Goal: Task Accomplishment & Management: Complete application form

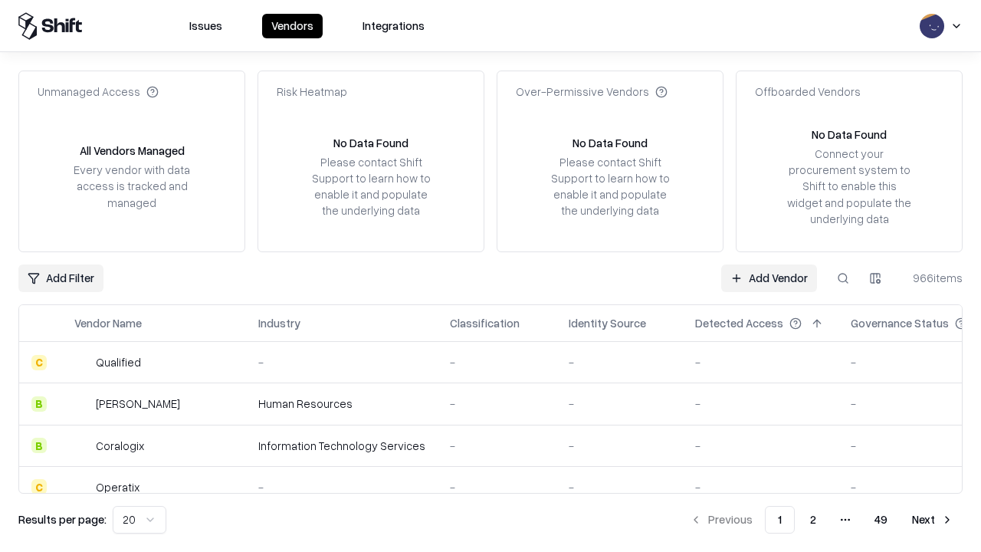
click at [768, 277] on link "Add Vendor" at bounding box center [769, 278] width 96 height 28
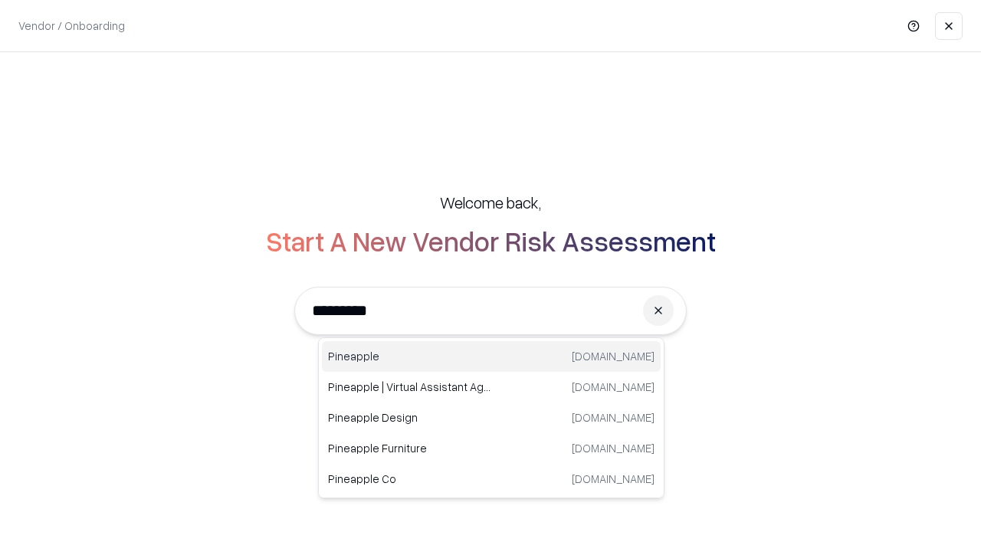
click at [491, 356] on div "Pineapple [DOMAIN_NAME]" at bounding box center [491, 356] width 339 height 31
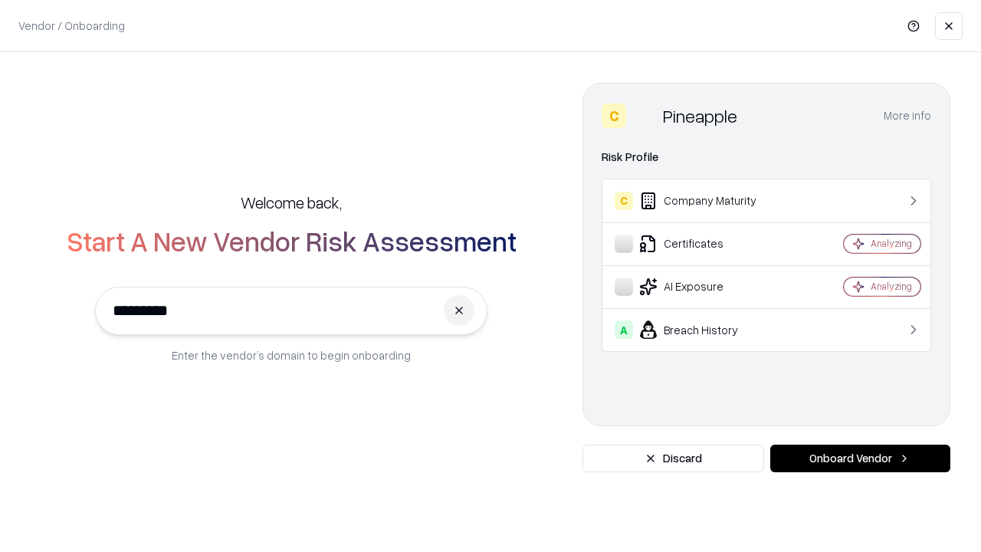
type input "*********"
click at [860, 458] on button "Onboard Vendor" at bounding box center [860, 458] width 180 height 28
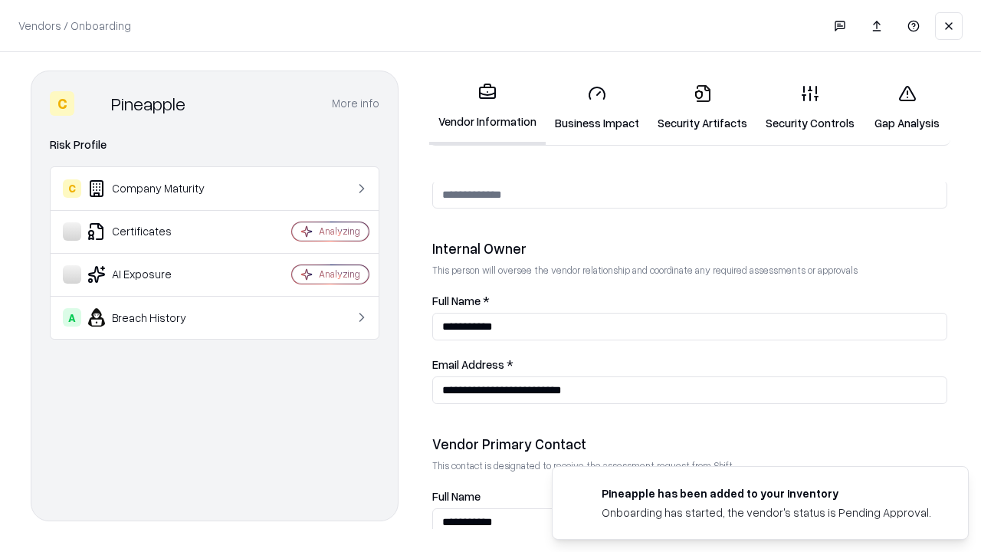
scroll to position [794, 0]
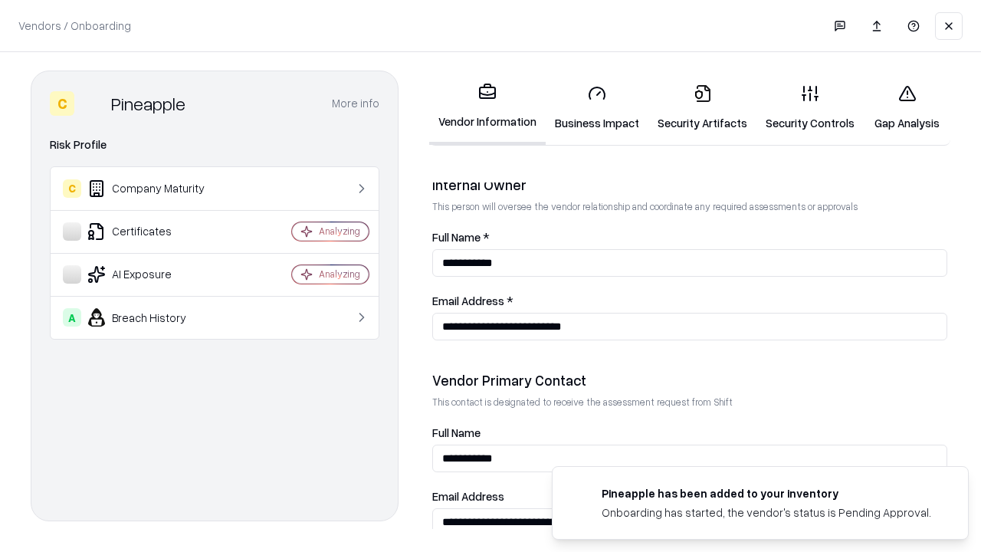
click at [597, 107] on link "Business Impact" at bounding box center [596, 107] width 103 height 71
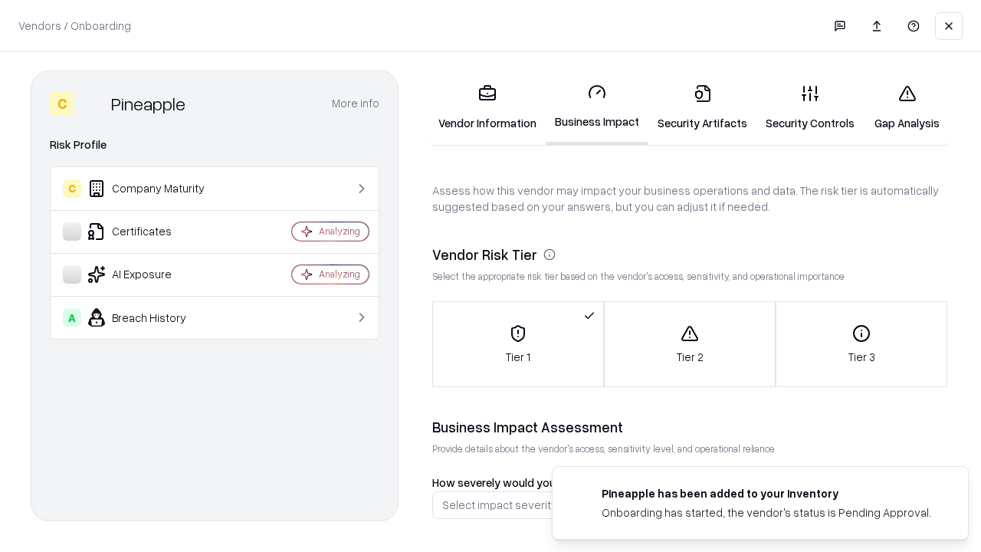
click at [702, 107] on link "Security Artifacts" at bounding box center [702, 107] width 108 height 71
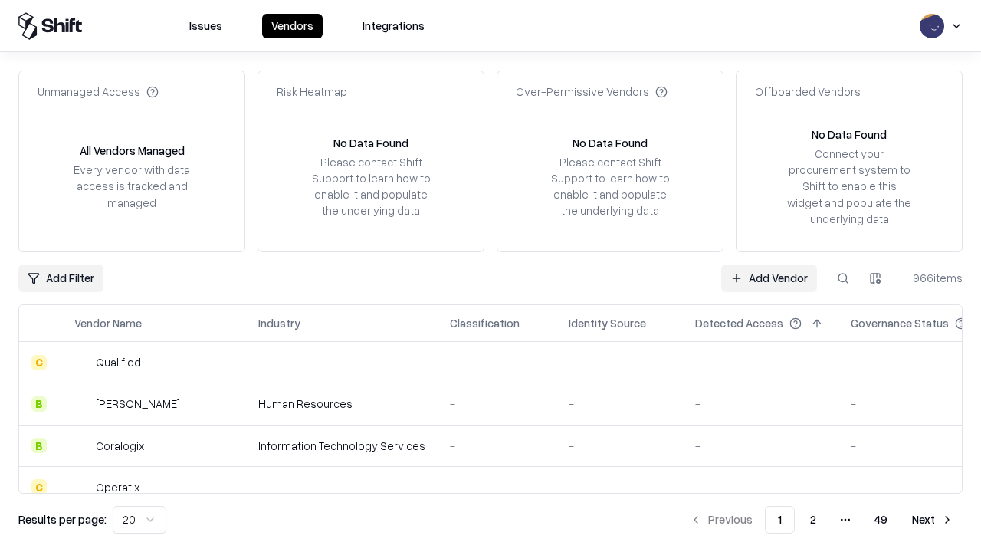
click at [768, 277] on link "Add Vendor" at bounding box center [769, 278] width 96 height 28
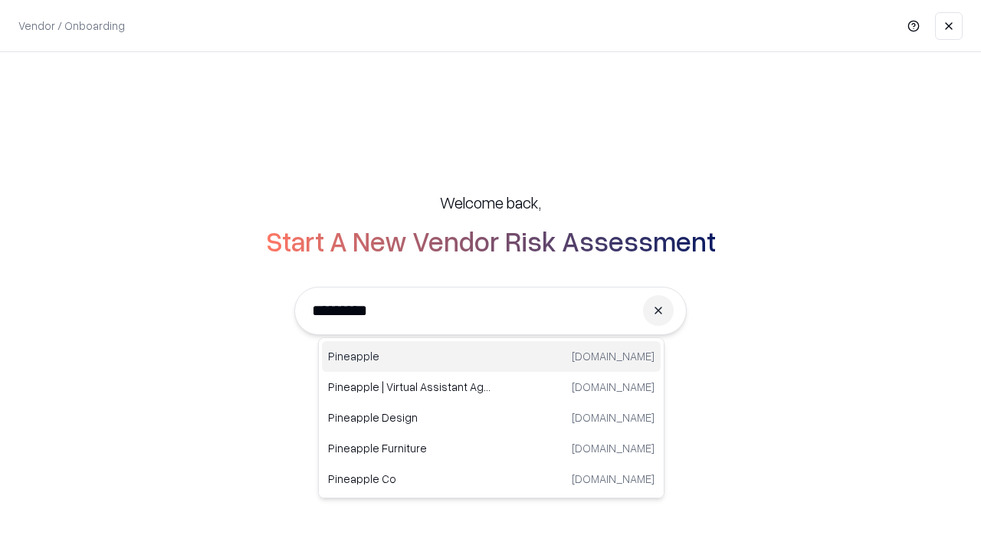
click at [491, 356] on div "Pineapple [DOMAIN_NAME]" at bounding box center [491, 356] width 339 height 31
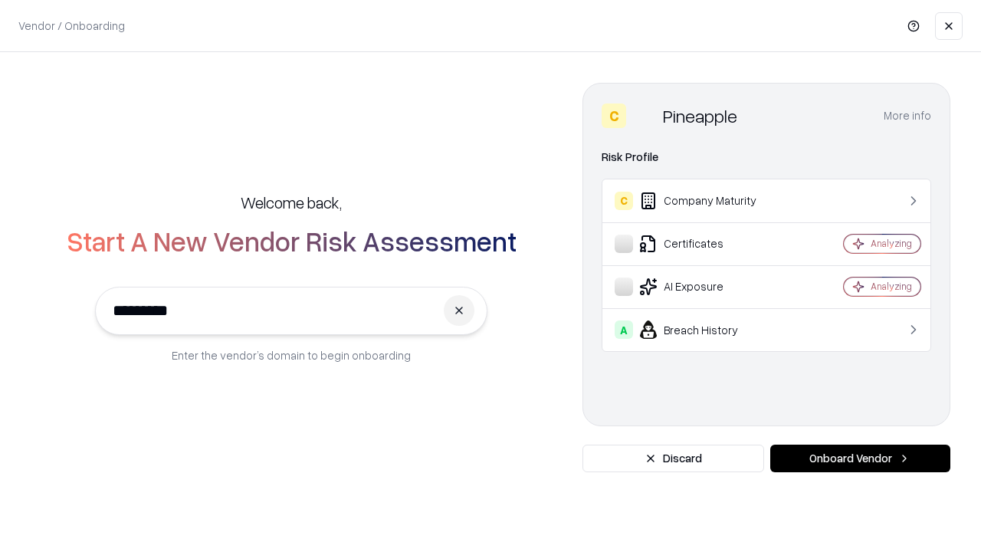
type input "*********"
click at [860, 458] on button "Onboard Vendor" at bounding box center [860, 458] width 180 height 28
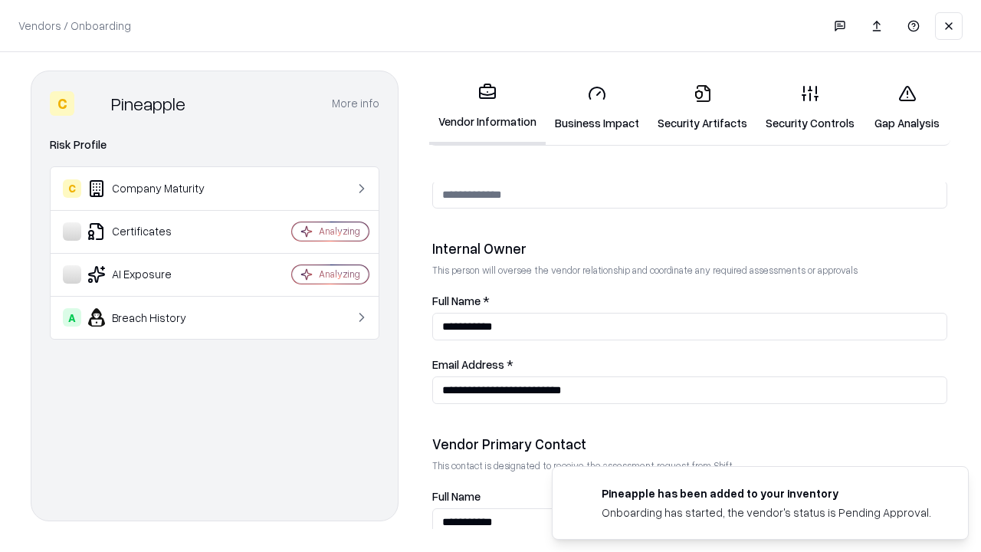
scroll to position [794, 0]
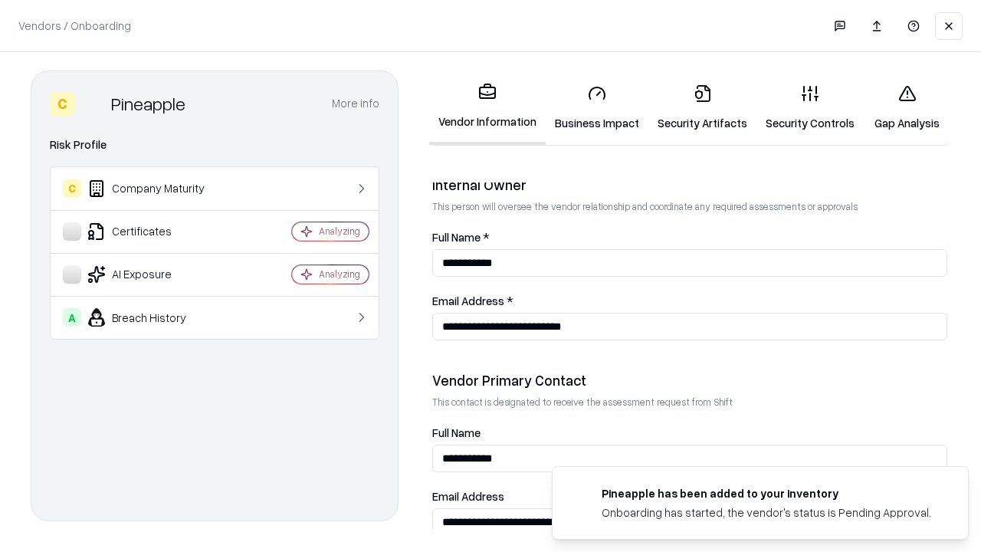
click at [906, 107] on link "Gap Analysis" at bounding box center [906, 107] width 87 height 71
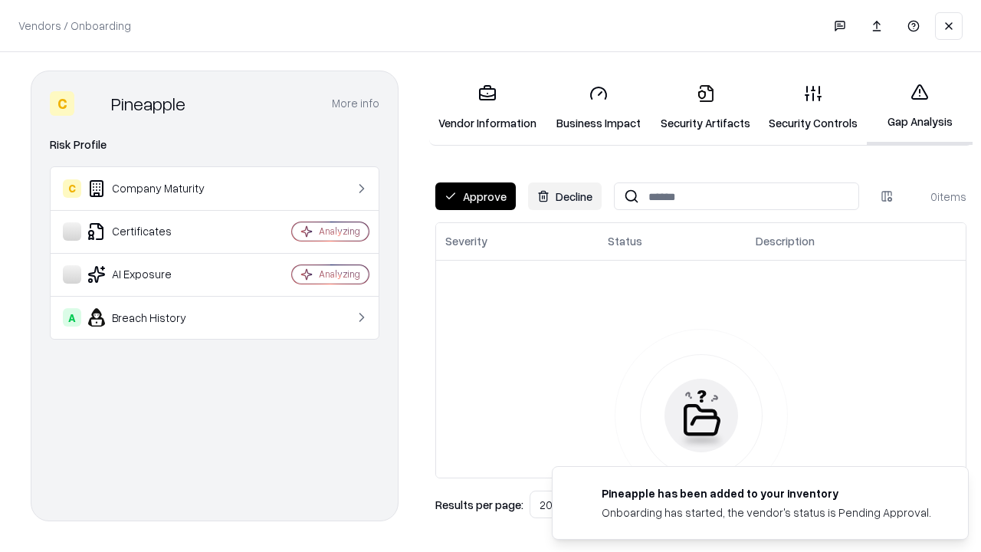
click at [475, 196] on button "Approve" at bounding box center [475, 196] width 80 height 28
